Goal: Transaction & Acquisition: Purchase product/service

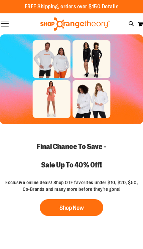
click at [78, 205] on button "Shop Now" at bounding box center [72, 207] width 64 height 17
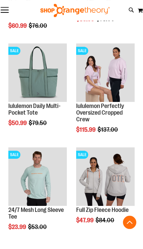
scroll to position [177, 0]
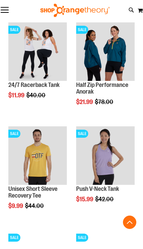
scroll to position [550, 0]
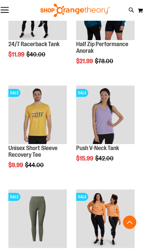
click at [111, 137] on img "product" at bounding box center [105, 115] width 58 height 58
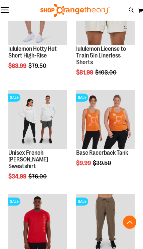
scroll to position [962, 0]
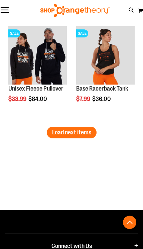
scroll to position [1857, 0]
click at [60, 132] on span "Load next items" at bounding box center [71, 132] width 39 height 7
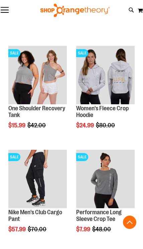
scroll to position [2235, 0]
